Goal: Book appointment/travel/reservation

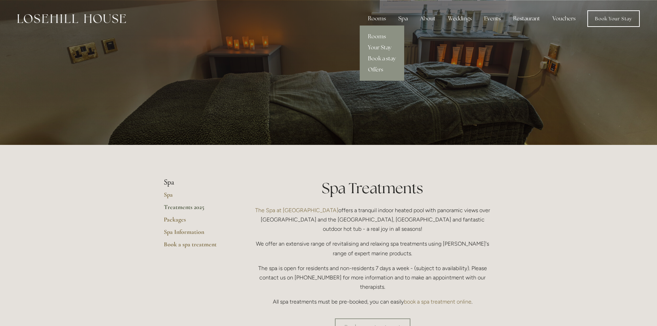
click at [380, 69] on link "Offers" at bounding box center [382, 69] width 45 height 11
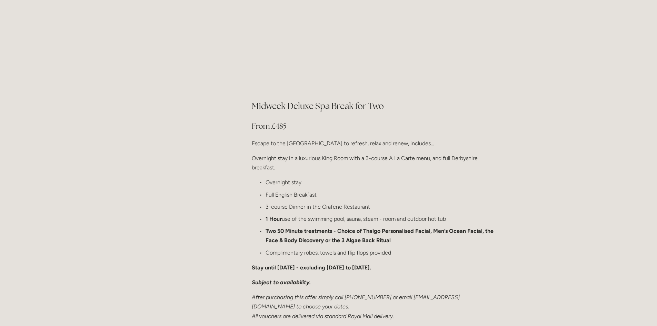
scroll to position [725, 0]
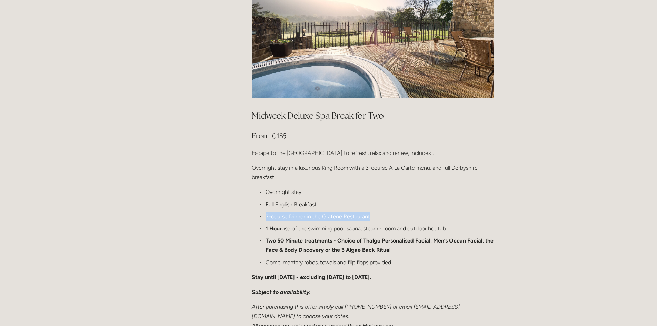
drag, startPoint x: 266, startPoint y: 194, endPoint x: 388, endPoint y: 195, distance: 121.4
click at [388, 212] on p "3-course Dinner in the Grafene Restaurant" at bounding box center [380, 216] width 228 height 9
click at [384, 212] on p "3-course Dinner in the Grafene Restaurant" at bounding box center [380, 216] width 228 height 9
drag, startPoint x: 367, startPoint y: 147, endPoint x: 430, endPoint y: 145, distance: 63.5
click at [430, 163] on p "Overnight stay in a luxurious King Room with a 3-course A La Carte menu, and fu…" at bounding box center [373, 172] width 242 height 19
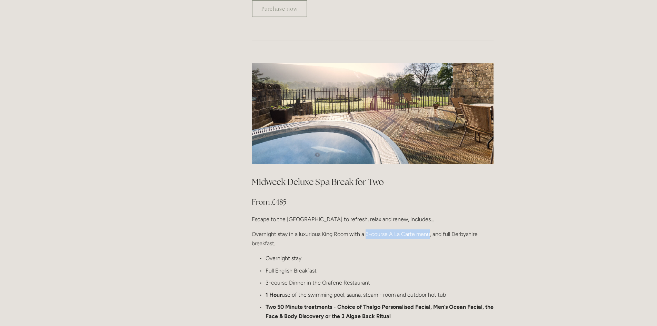
scroll to position [656, 0]
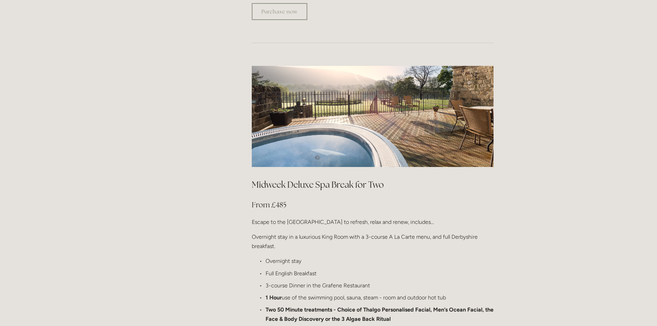
click at [450, 207] on div "Midweek Deluxe Spa Break for Two From £485 Escape to the Peak District to refre…" at bounding box center [373, 307] width 242 height 256
drag, startPoint x: 443, startPoint y: 216, endPoint x: 447, endPoint y: 224, distance: 8.8
click at [447, 232] on p "Overnight stay in a luxurious King Room with a 3-course A La Carte menu, and fu…" at bounding box center [373, 241] width 242 height 19
click at [326, 235] on div "Midweek Deluxe Spa Break for Two From £485 Escape to the Peak District to refre…" at bounding box center [373, 307] width 242 height 256
drag, startPoint x: 266, startPoint y: 241, endPoint x: 301, endPoint y: 242, distance: 34.9
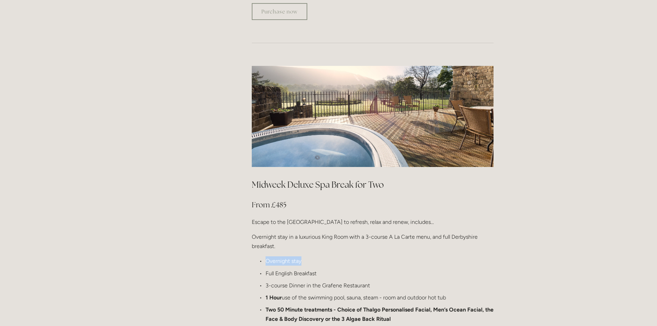
click at [301, 256] on p "Overnight stay" at bounding box center [380, 260] width 228 height 9
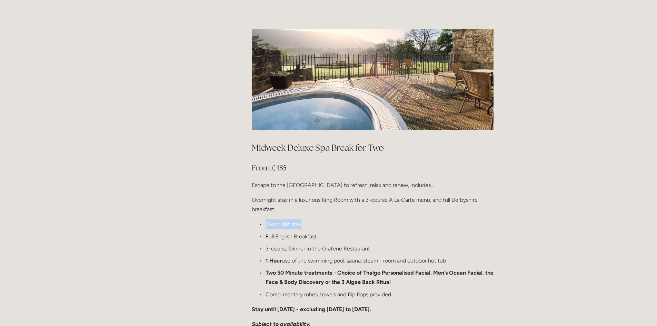
scroll to position [690, 0]
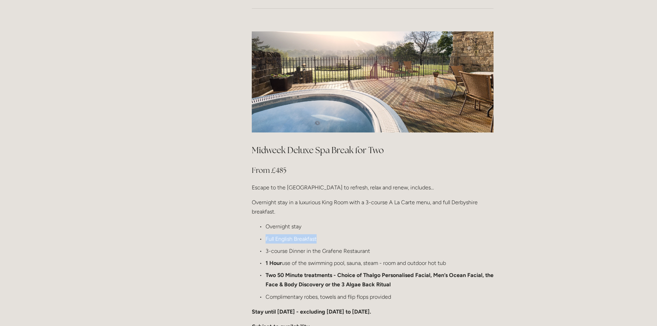
drag, startPoint x: 266, startPoint y: 219, endPoint x: 317, endPoint y: 217, distance: 51.4
click at [317, 234] on p "Full English Breakfast" at bounding box center [380, 238] width 228 height 9
click at [322, 234] on p "Full English Breakfast" at bounding box center [380, 238] width 228 height 9
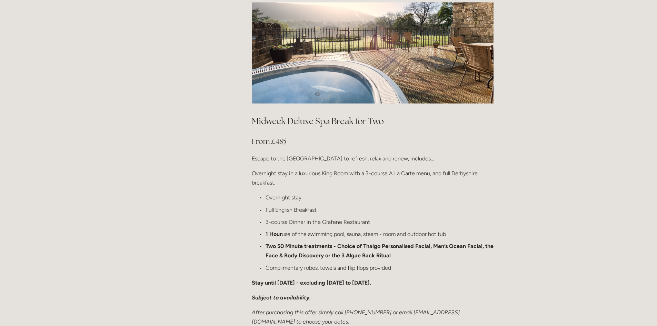
scroll to position [725, 0]
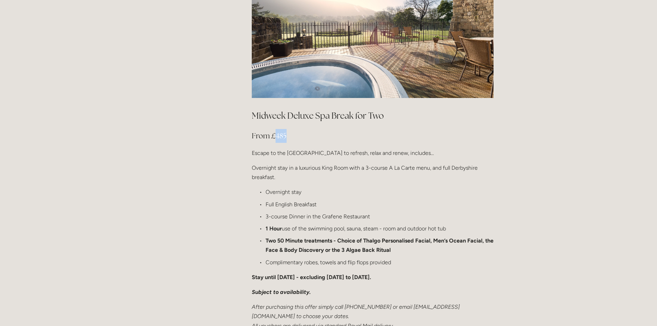
drag, startPoint x: 277, startPoint y: 117, endPoint x: 288, endPoint y: 116, distance: 11.1
click at [288, 129] on h3 "From £485" at bounding box center [373, 136] width 242 height 14
click at [294, 129] on h3 "From £485" at bounding box center [373, 136] width 242 height 14
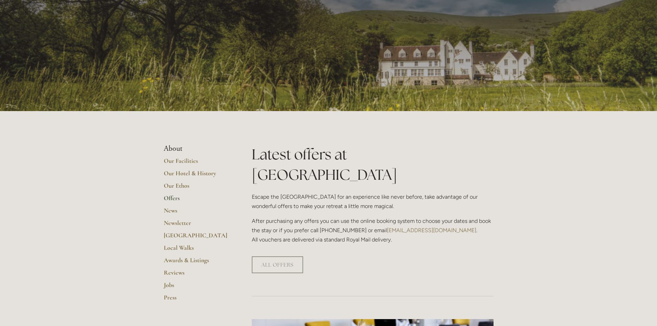
scroll to position [0, 0]
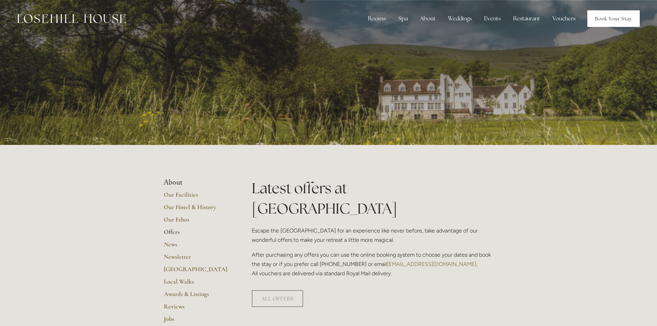
click at [608, 19] on link "Book Your Stay" at bounding box center [614, 18] width 52 height 17
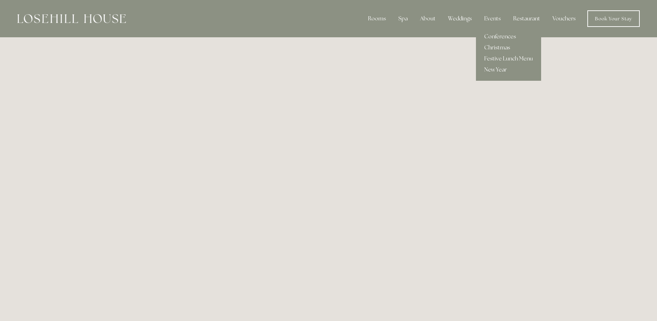
click at [494, 68] on link "New Year" at bounding box center [508, 69] width 65 height 11
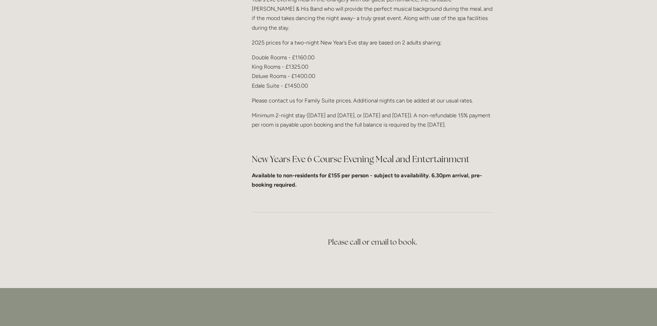
scroll to position [311, 0]
